Goal: Information Seeking & Learning: Compare options

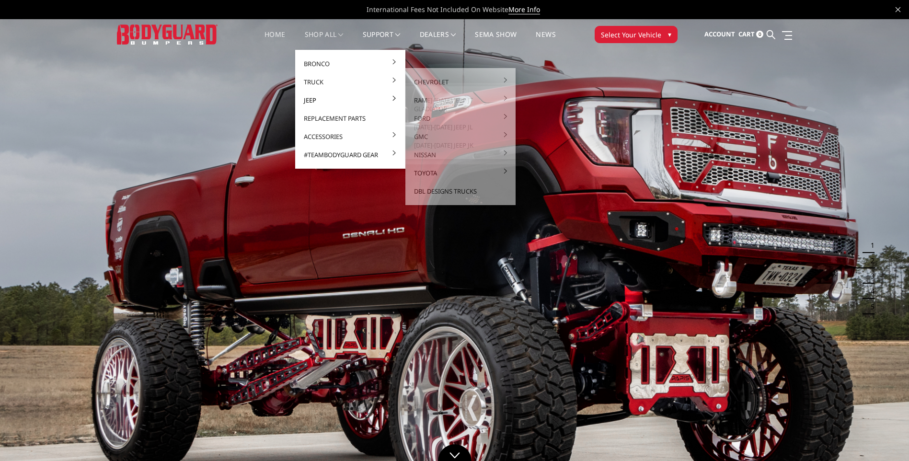
click at [320, 96] on link "Jeep" at bounding box center [350, 100] width 103 height 18
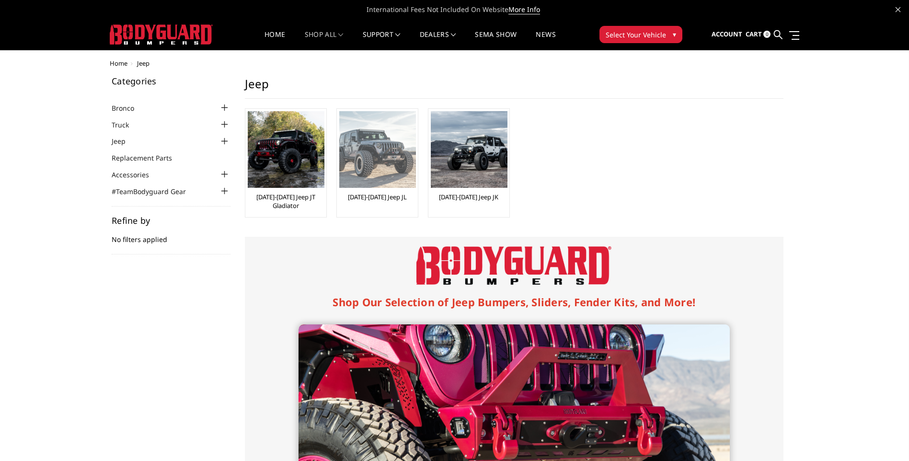
click at [385, 175] on img at bounding box center [377, 149] width 77 height 77
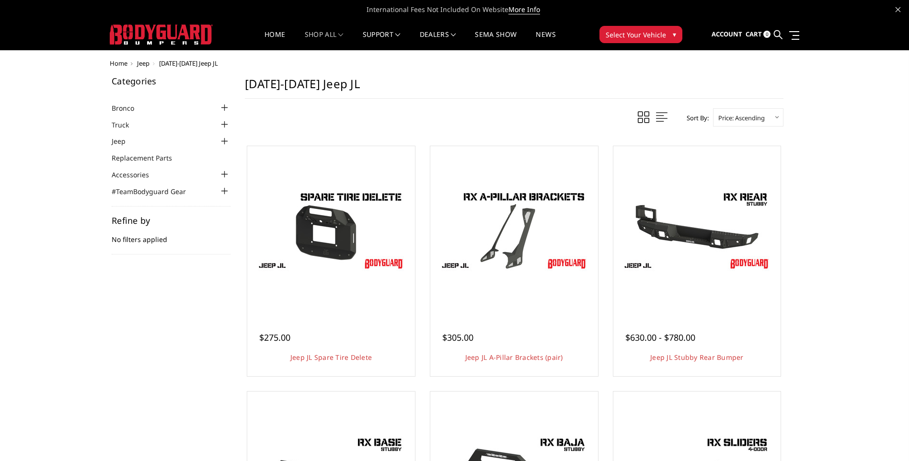
click at [161, 27] on img at bounding box center [161, 34] width 103 height 20
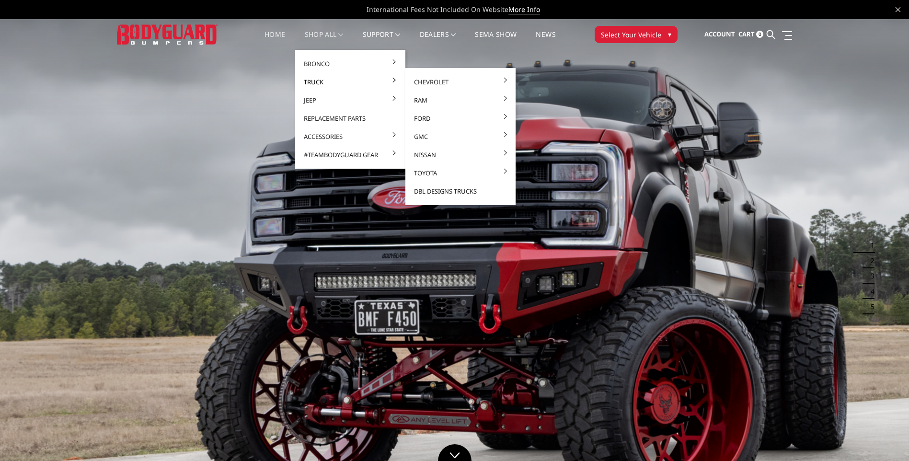
click at [315, 79] on link "Truck" at bounding box center [350, 82] width 103 height 18
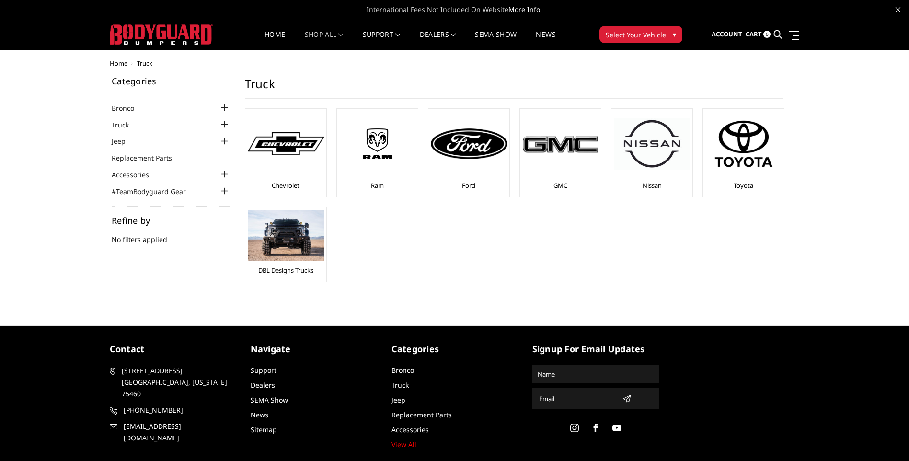
click at [475, 156] on img at bounding box center [469, 143] width 77 height 31
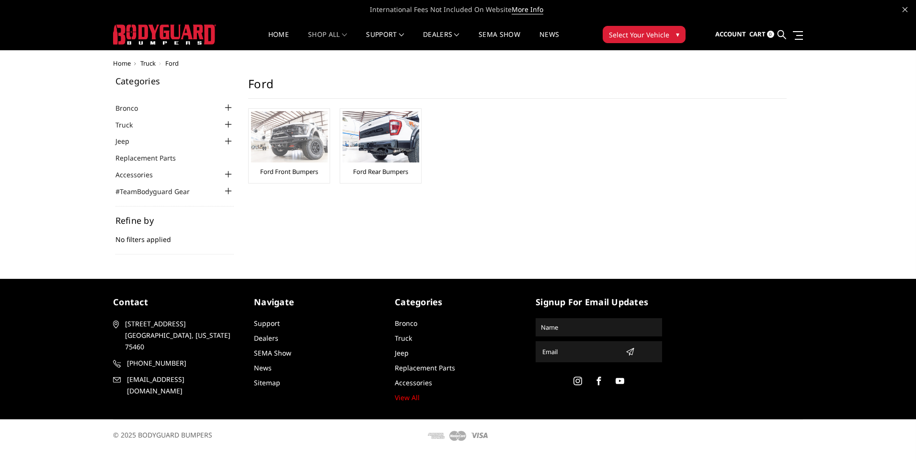
click at [283, 145] on img at bounding box center [289, 136] width 77 height 51
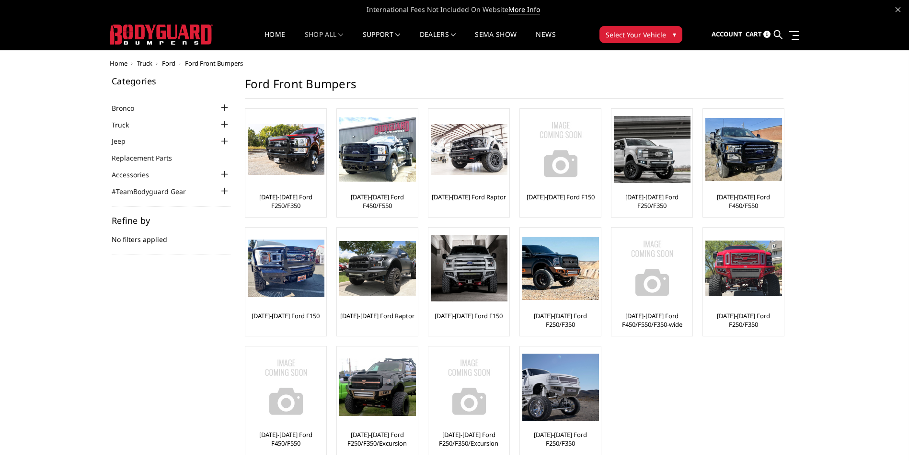
click at [129, 126] on link "Truck" at bounding box center [126, 125] width 29 height 10
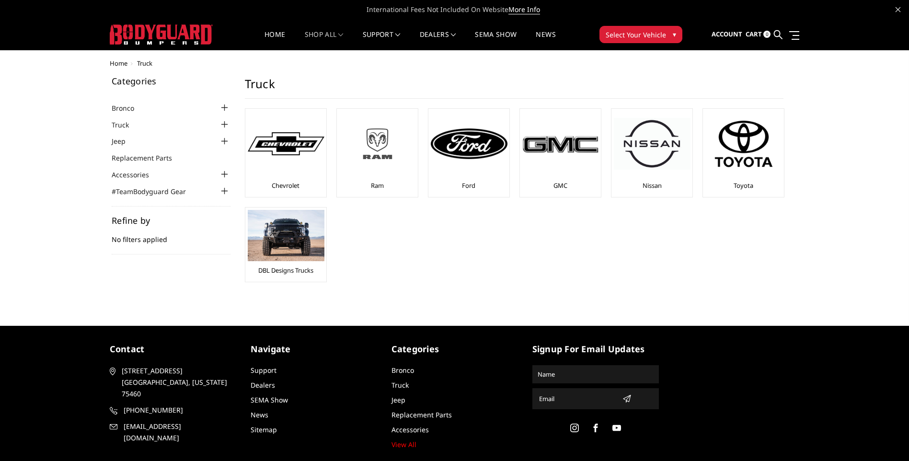
click at [399, 144] on img at bounding box center [377, 143] width 77 height 43
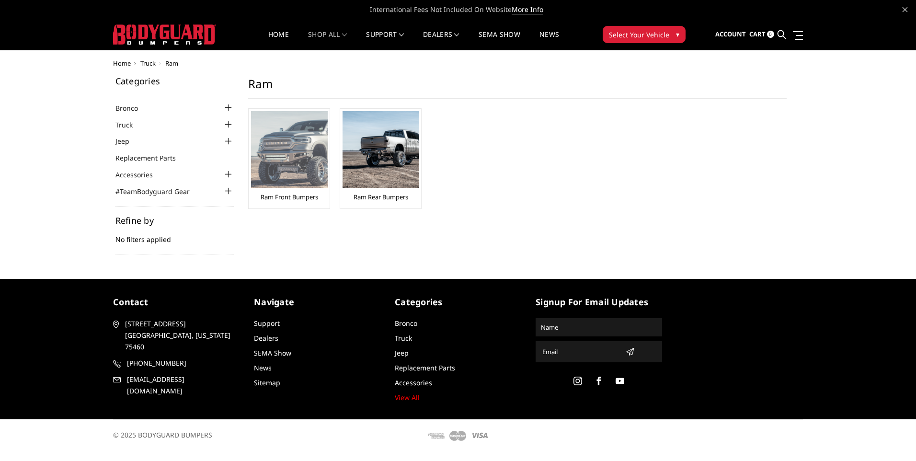
click at [323, 145] on img at bounding box center [289, 149] width 77 height 77
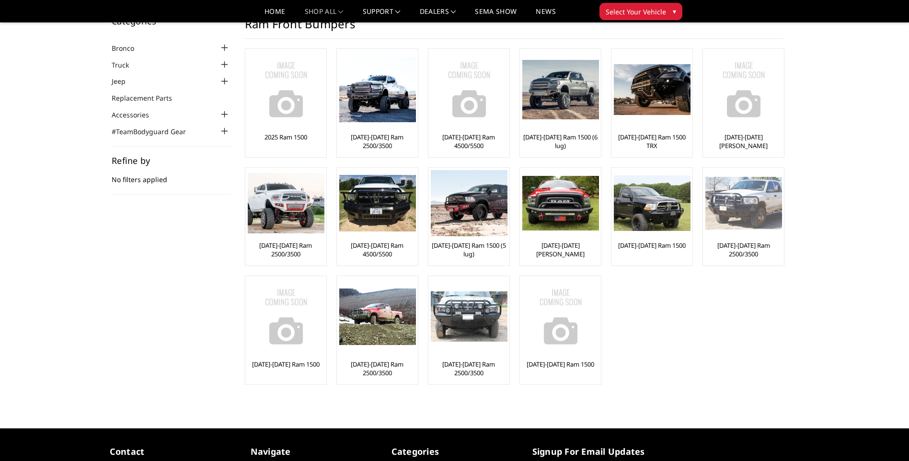
scroll to position [48, 0]
